Goal: Book appointment/travel/reservation

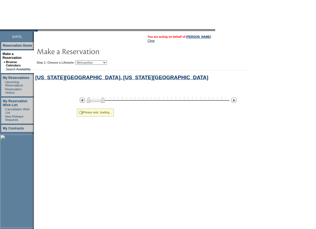
select select "Metropolitan"
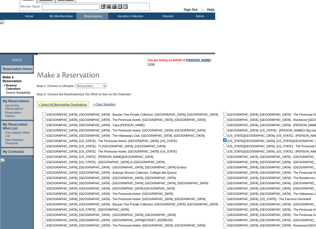
scroll to position [28, 0]
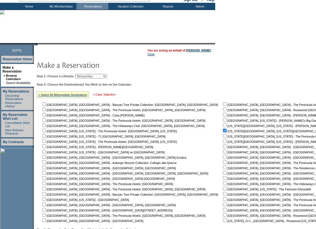
click at [114, 95] on link "» Clear Selection" at bounding box center [104, 94] width 23 height 3
checkbox input "false"
click at [109, 96] on link "» Clear Selection" at bounding box center [104, 94] width 23 height 3
click at [107, 77] on select "Beach Leisure Metropolitan Mountain OIAL for Adventure OIAL for Couples OIAL fo…" at bounding box center [91, 76] width 32 height 4
select select "Beach"
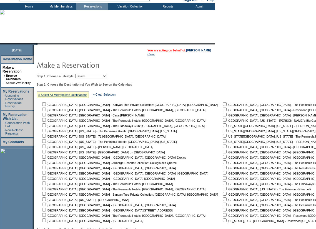
click at [85, 75] on select "Beach Leisure Metropolitan Mountain OIAL for Adventure OIAL for Couples OIAL fo…" at bounding box center [91, 76] width 32 height 4
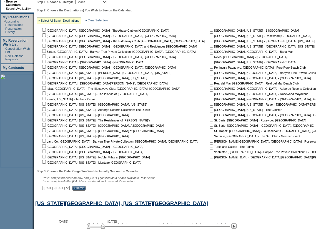
scroll to position [111, 0]
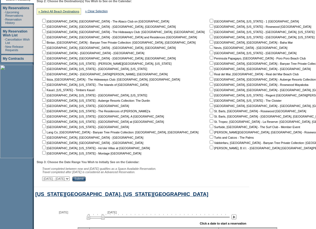
click at [210, 54] on input "checkbox" at bounding box center [212, 53] width 4 height 4
checkbox input "true"
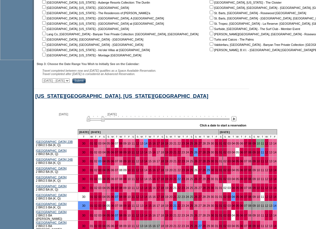
scroll to position [222, 0]
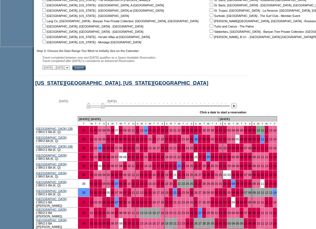
click at [86, 70] on input "Submit" at bounding box center [79, 67] width 14 height 5
